Goal: Complete application form

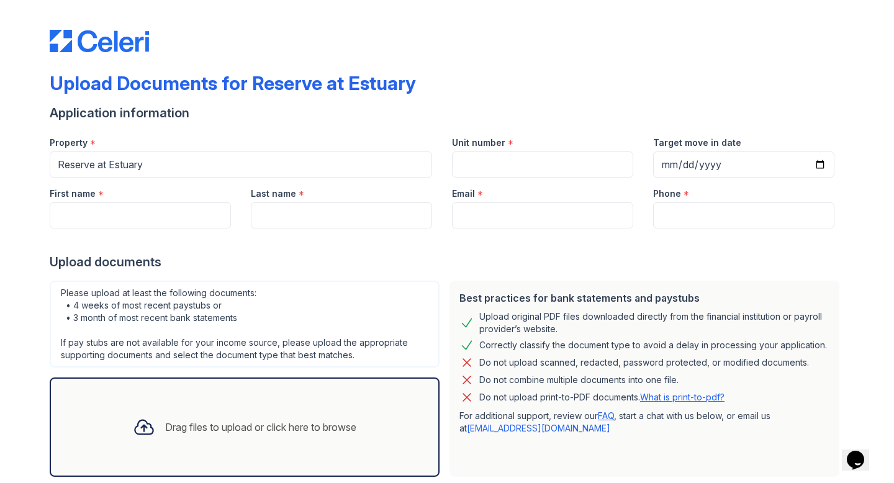
type input "Star"
type input "[PERSON_NAME]"
type input "[EMAIL_ADDRESS][DOMAIN_NAME]"
type input "9738734242"
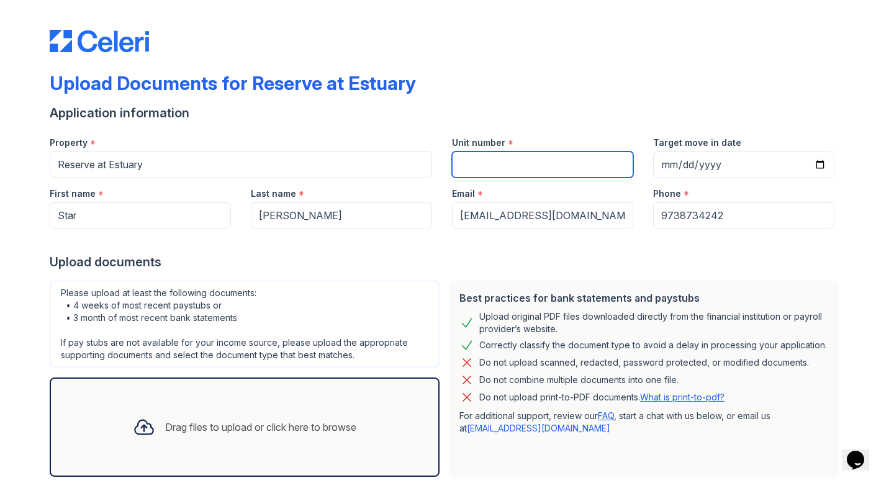
click at [507, 174] on input "Unit number" at bounding box center [542, 164] width 181 height 26
type input "4422"
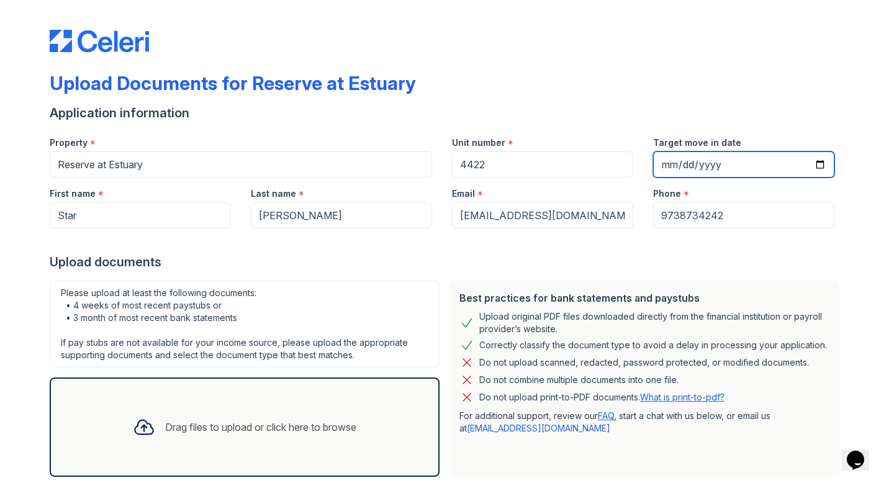
click at [709, 169] on input "Target move in date" at bounding box center [743, 164] width 181 height 26
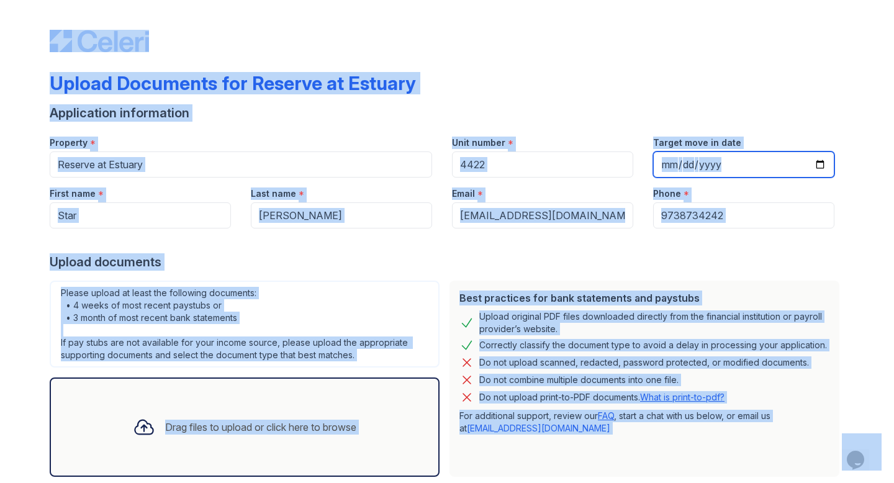
click at [709, 169] on input "Target move in date" at bounding box center [743, 164] width 181 height 26
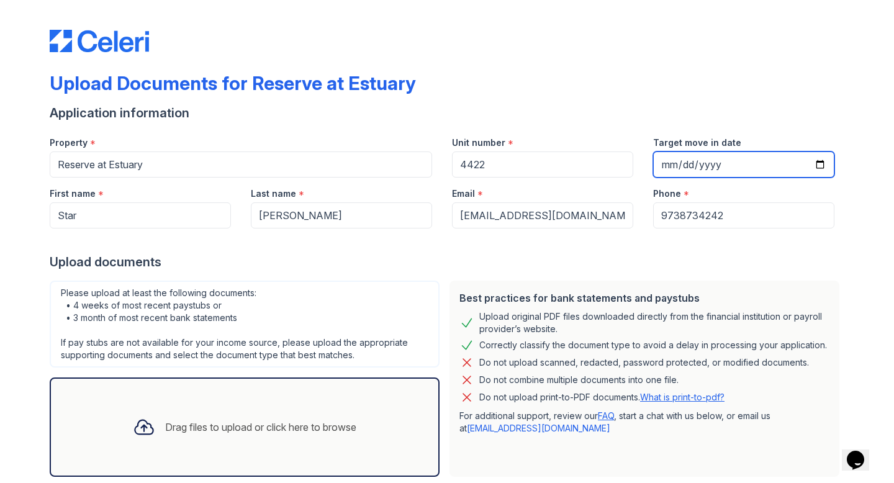
click at [671, 160] on input "Target move in date" at bounding box center [743, 164] width 181 height 26
click at [664, 161] on input "Target move in date" at bounding box center [743, 164] width 181 height 26
type input "[DATE]"
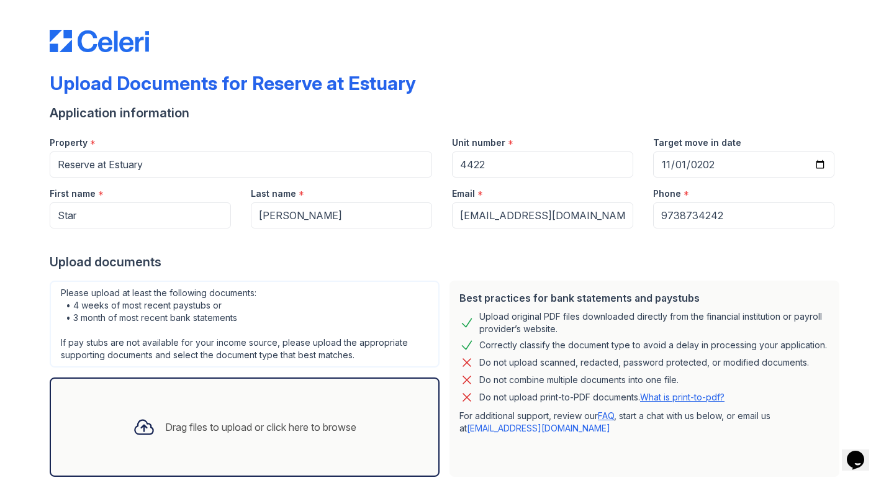
click at [606, 75] on div "Upload Documents for Reserve at Estuary" at bounding box center [447, 88] width 794 height 32
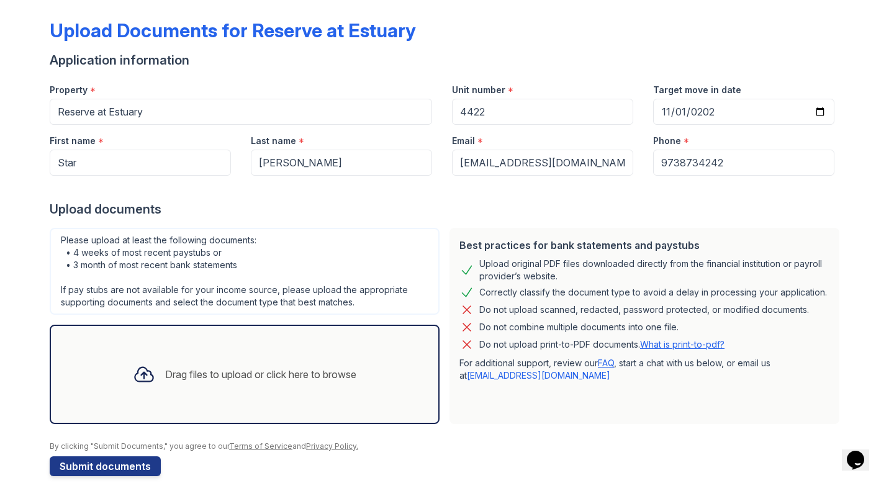
scroll to position [52, 0]
click at [189, 367] on div "Drag files to upload or click here to browse" at bounding box center [260, 374] width 191 height 15
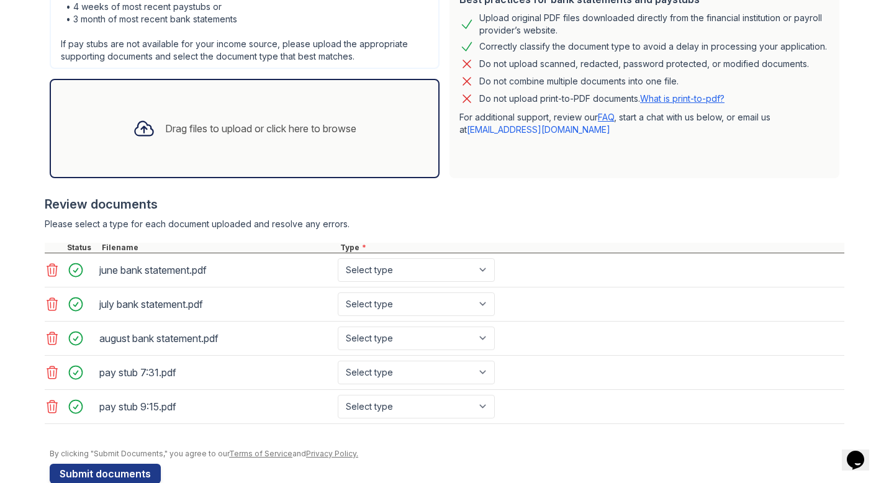
scroll to position [298, 0]
click at [433, 263] on select "Select type Paystub Bank Statement Offer Letter Tax Documents Benefit Award Let…" at bounding box center [416, 271] width 157 height 24
select select "bank_statement"
click at [338, 259] on select "Select type Paystub Bank Statement Offer Letter Tax Documents Benefit Award Let…" at bounding box center [416, 271] width 157 height 24
click at [404, 307] on select "Select type Paystub Bank Statement Offer Letter Tax Documents Benefit Award Let…" at bounding box center [416, 305] width 157 height 24
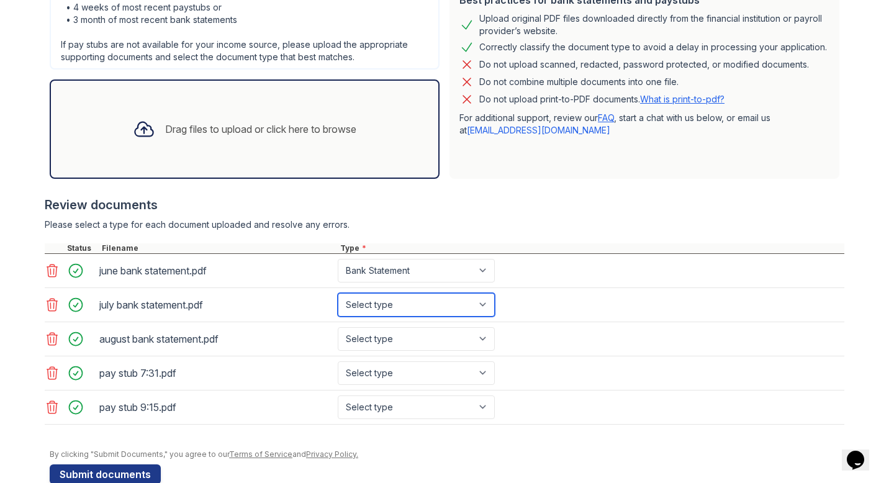
select select "bank_statement"
click at [338, 293] on select "Select type Paystub Bank Statement Offer Letter Tax Documents Benefit Award Let…" at bounding box center [416, 305] width 157 height 24
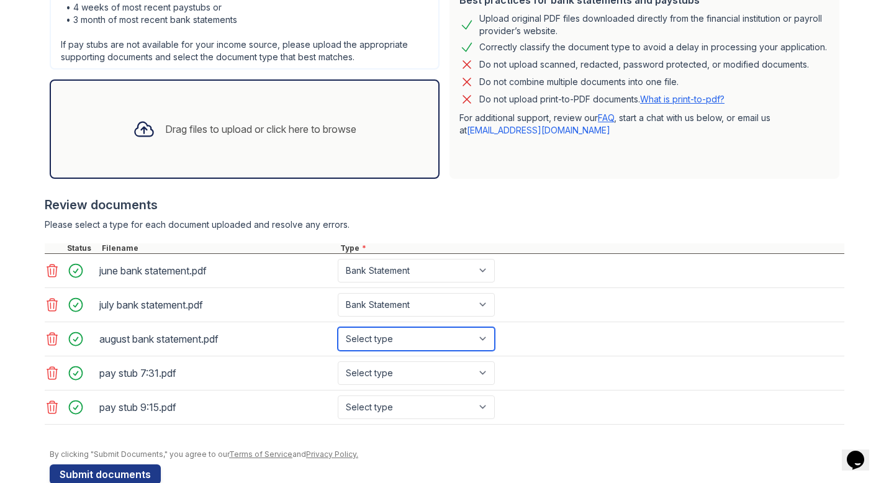
click at [387, 341] on select "Select type Paystub Bank Statement Offer Letter Tax Documents Benefit Award Let…" at bounding box center [416, 339] width 157 height 24
select select "bank_statement"
click at [338, 327] on select "Select type Paystub Bank Statement Offer Letter Tax Documents Benefit Award Let…" at bounding box center [416, 339] width 157 height 24
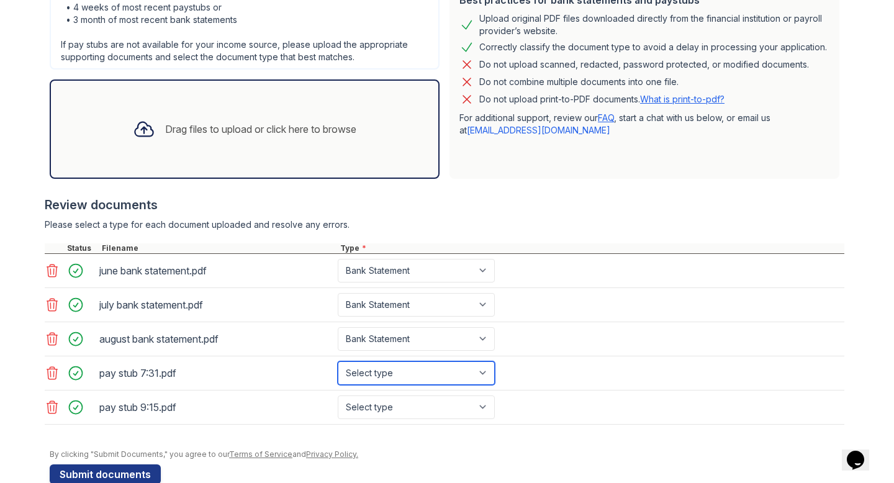
click at [372, 375] on select "Select type Paystub Bank Statement Offer Letter Tax Documents Benefit Award Let…" at bounding box center [416, 373] width 157 height 24
select select "paystub"
click at [338, 361] on select "Select type Paystub Bank Statement Offer Letter Tax Documents Benefit Award Let…" at bounding box center [416, 373] width 157 height 24
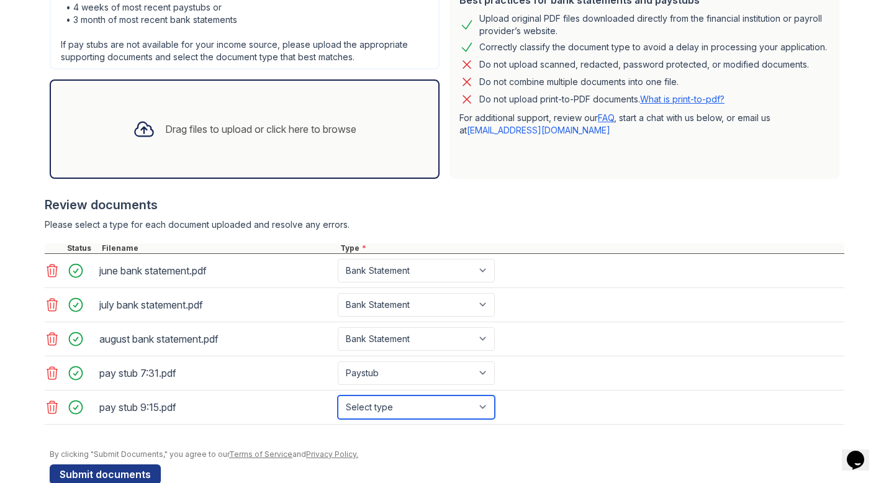
click at [371, 406] on select "Select type Paystub Bank Statement Offer Letter Tax Documents Benefit Award Let…" at bounding box center [416, 407] width 157 height 24
select select "paystub"
click at [338, 395] on select "Select type Paystub Bank Statement Offer Letter Tax Documents Benefit Award Let…" at bounding box center [416, 407] width 157 height 24
click at [248, 143] on div "Drag files to upload or click here to browse" at bounding box center [244, 129] width 243 height 42
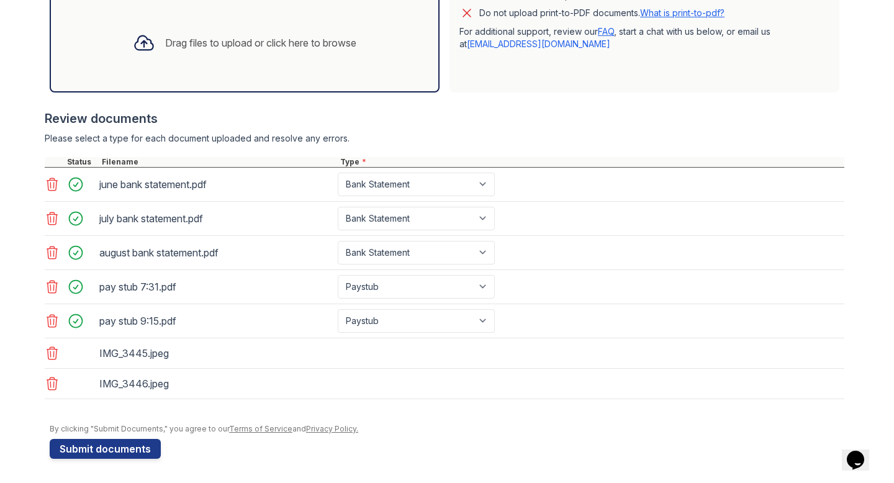
scroll to position [385, 0]
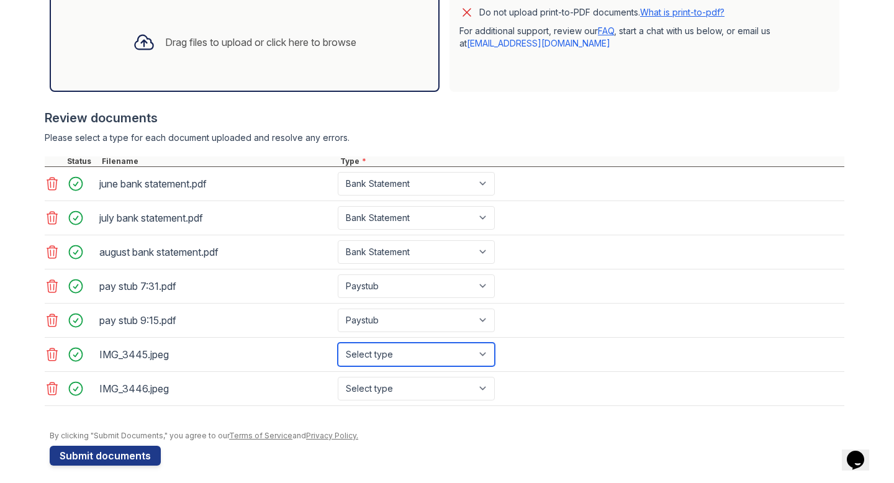
click at [447, 359] on select "Select type Paystub Bank Statement Offer Letter Tax Documents Benefit Award Let…" at bounding box center [416, 355] width 157 height 24
select select "other"
click at [338, 343] on select "Select type Paystub Bank Statement Offer Letter Tax Documents Benefit Award Let…" at bounding box center [416, 355] width 157 height 24
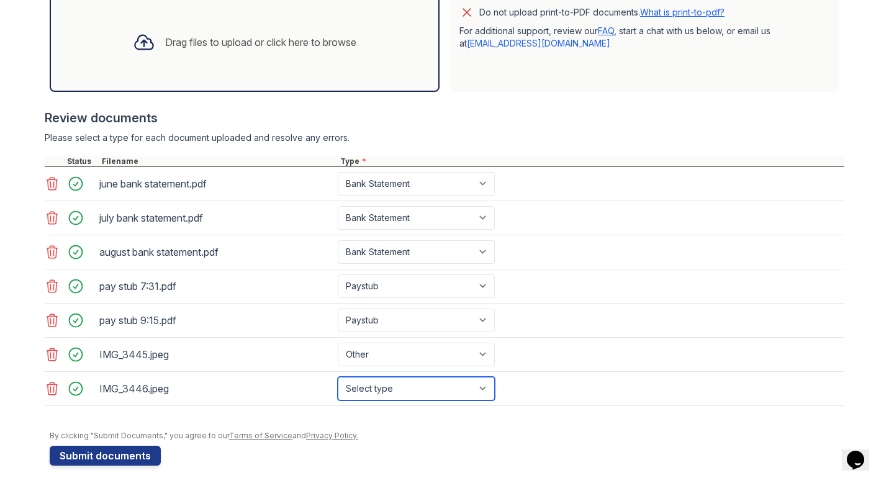
click at [383, 389] on select "Select type Paystub Bank Statement Offer Letter Tax Documents Benefit Award Let…" at bounding box center [416, 389] width 157 height 24
click at [52, 356] on icon at bounding box center [52, 354] width 15 height 15
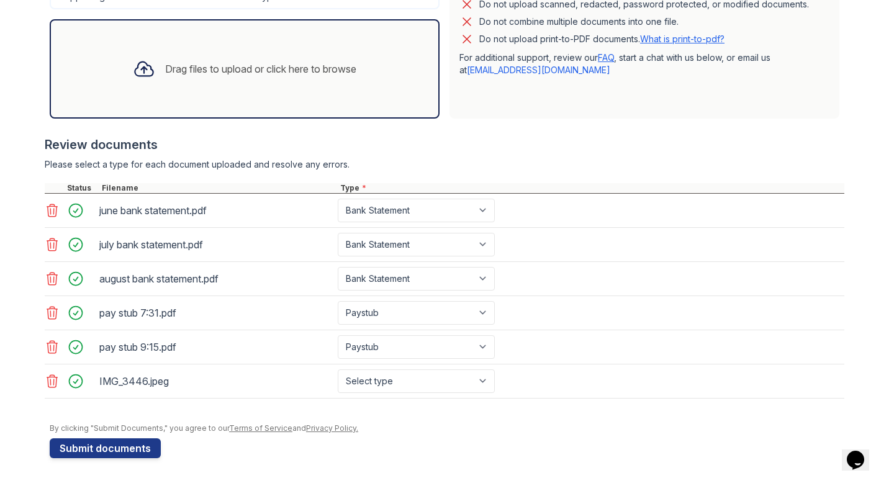
scroll to position [358, 0]
click at [52, 381] on icon at bounding box center [52, 381] width 15 height 15
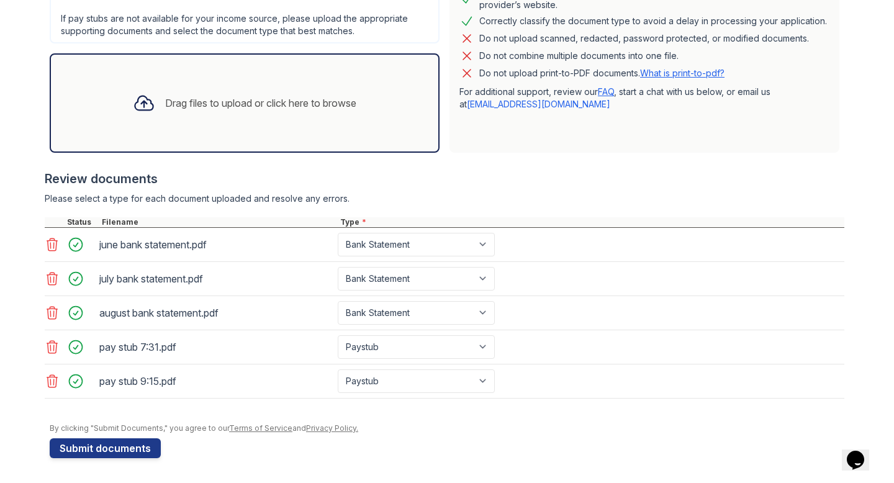
scroll to position [324, 0]
click at [202, 114] on div "Drag files to upload or click here to browse" at bounding box center [244, 103] width 243 height 42
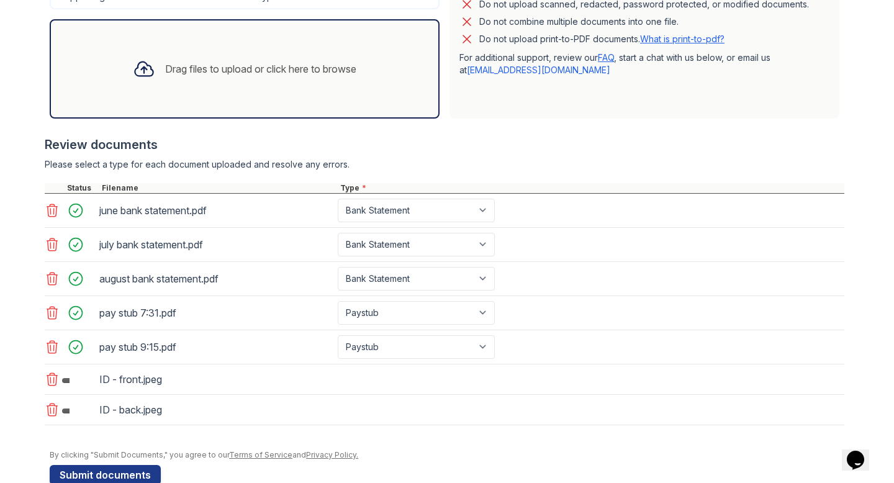
scroll to position [385, 0]
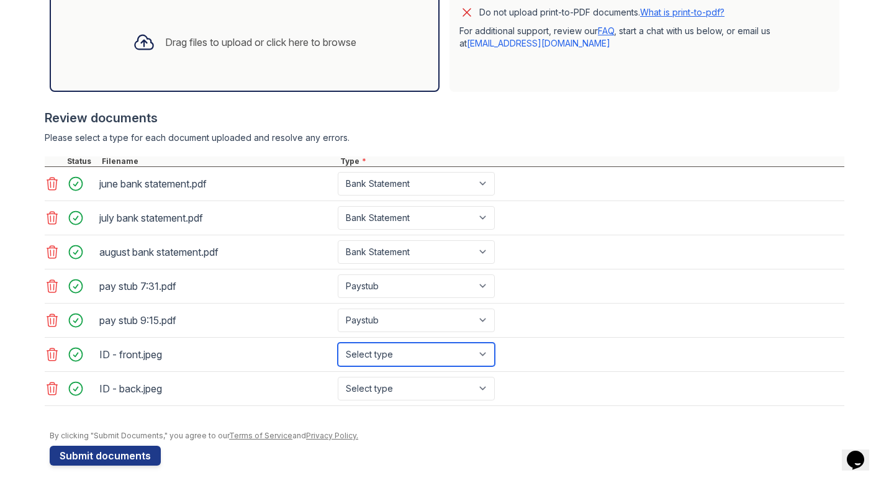
click at [449, 353] on select "Select type Paystub Bank Statement Offer Letter Tax Documents Benefit Award Let…" at bounding box center [416, 355] width 157 height 24
select select "other"
click at [338, 343] on select "Select type Paystub Bank Statement Offer Letter Tax Documents Benefit Award Let…" at bounding box center [416, 355] width 157 height 24
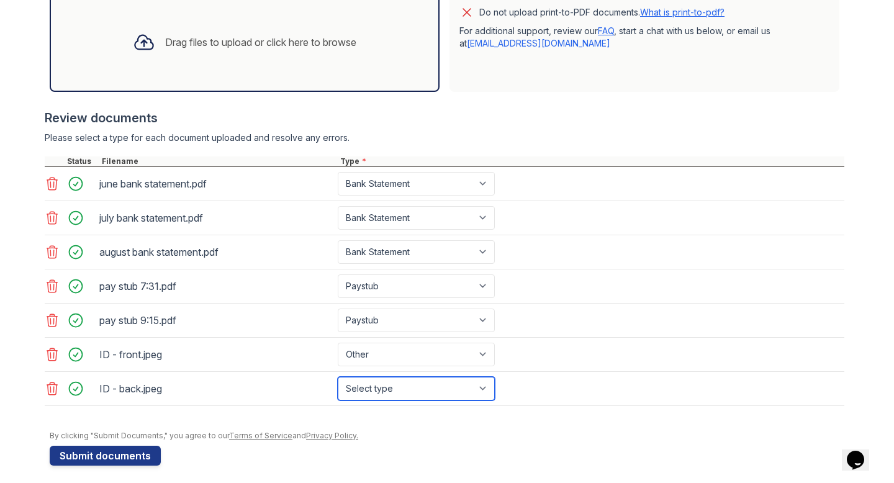
click at [411, 390] on select "Select type Paystub Bank Statement Offer Letter Tax Documents Benefit Award Let…" at bounding box center [416, 389] width 157 height 24
select select "other"
click at [338, 377] on select "Select type Paystub Bank Statement Offer Letter Tax Documents Benefit Award Let…" at bounding box center [416, 389] width 157 height 24
click at [104, 457] on button "Submit documents" at bounding box center [105, 456] width 111 height 20
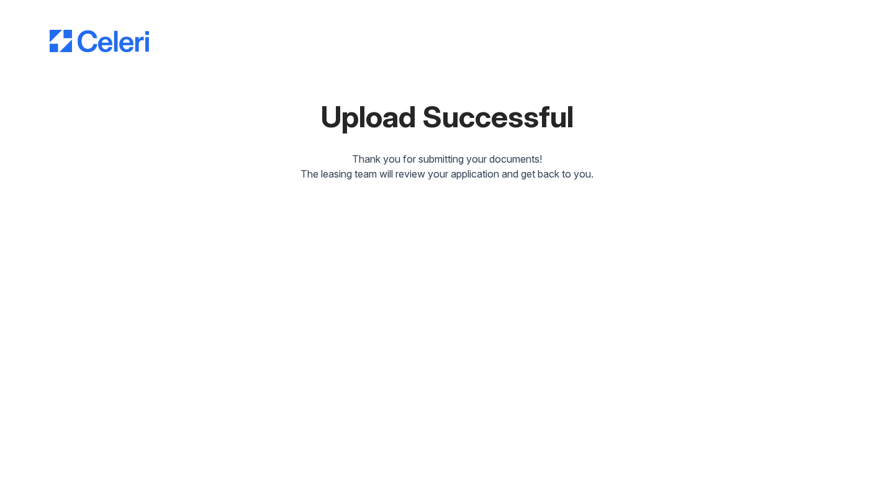
click at [0, 482] on nordpass-portal at bounding box center [0, 483] width 0 height 0
